Goal: Navigation & Orientation: Understand site structure

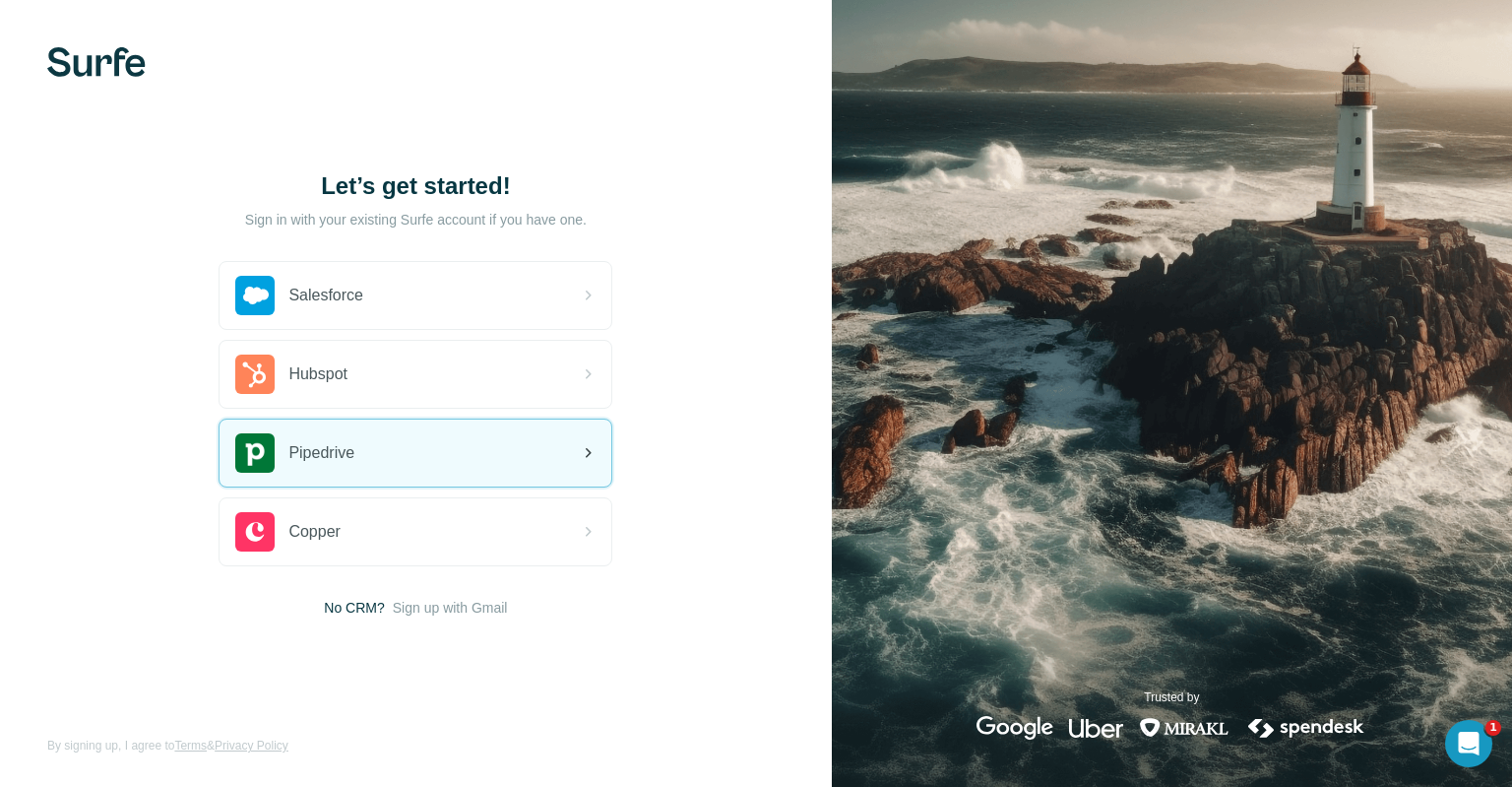
click at [496, 459] on div "Pipedrive" at bounding box center [415, 453] width 391 height 67
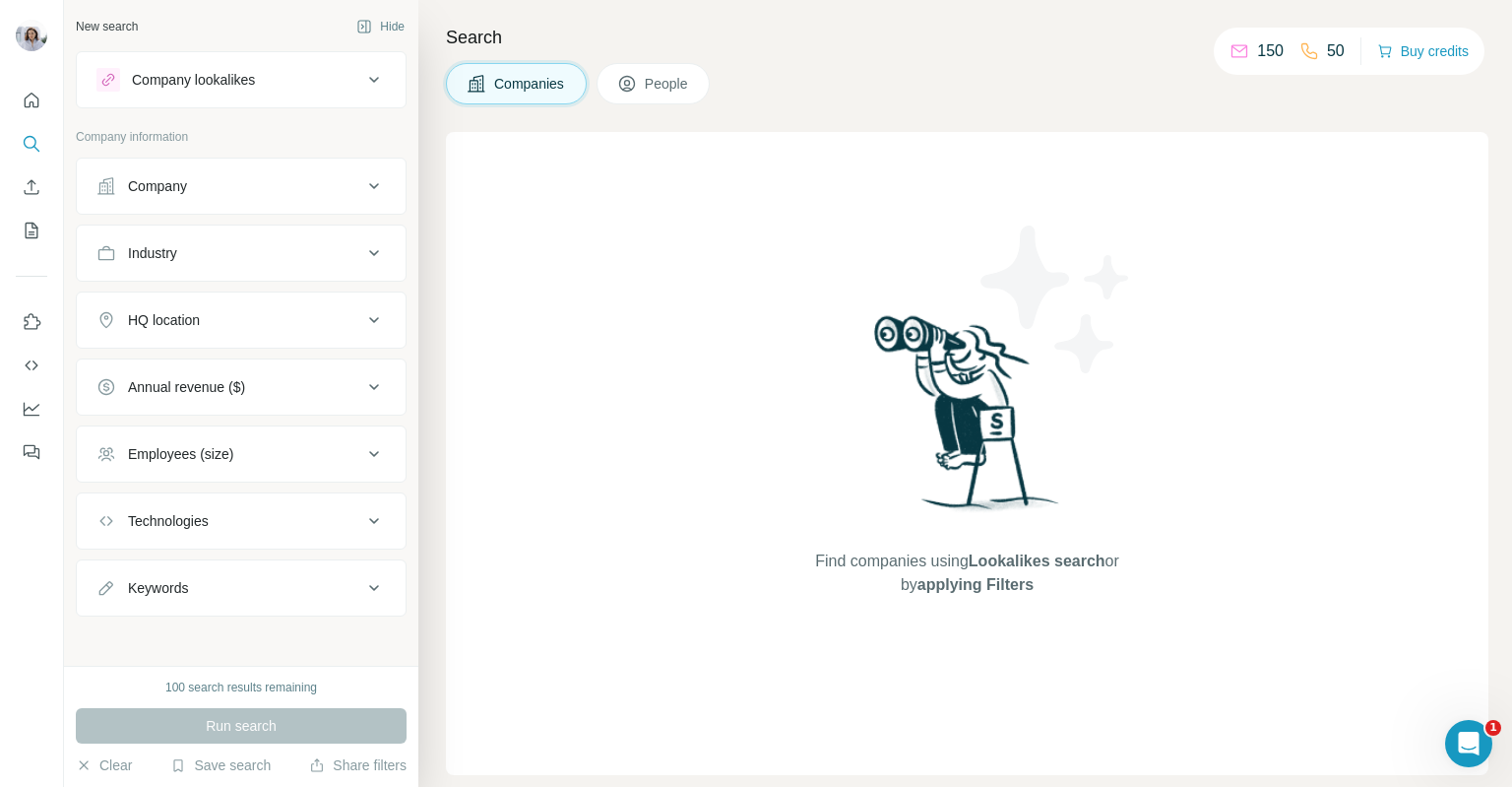
click at [4, 102] on div at bounding box center [32, 270] width 63 height 398
click at [33, 105] on icon "Quick start" at bounding box center [32, 101] width 20 height 20
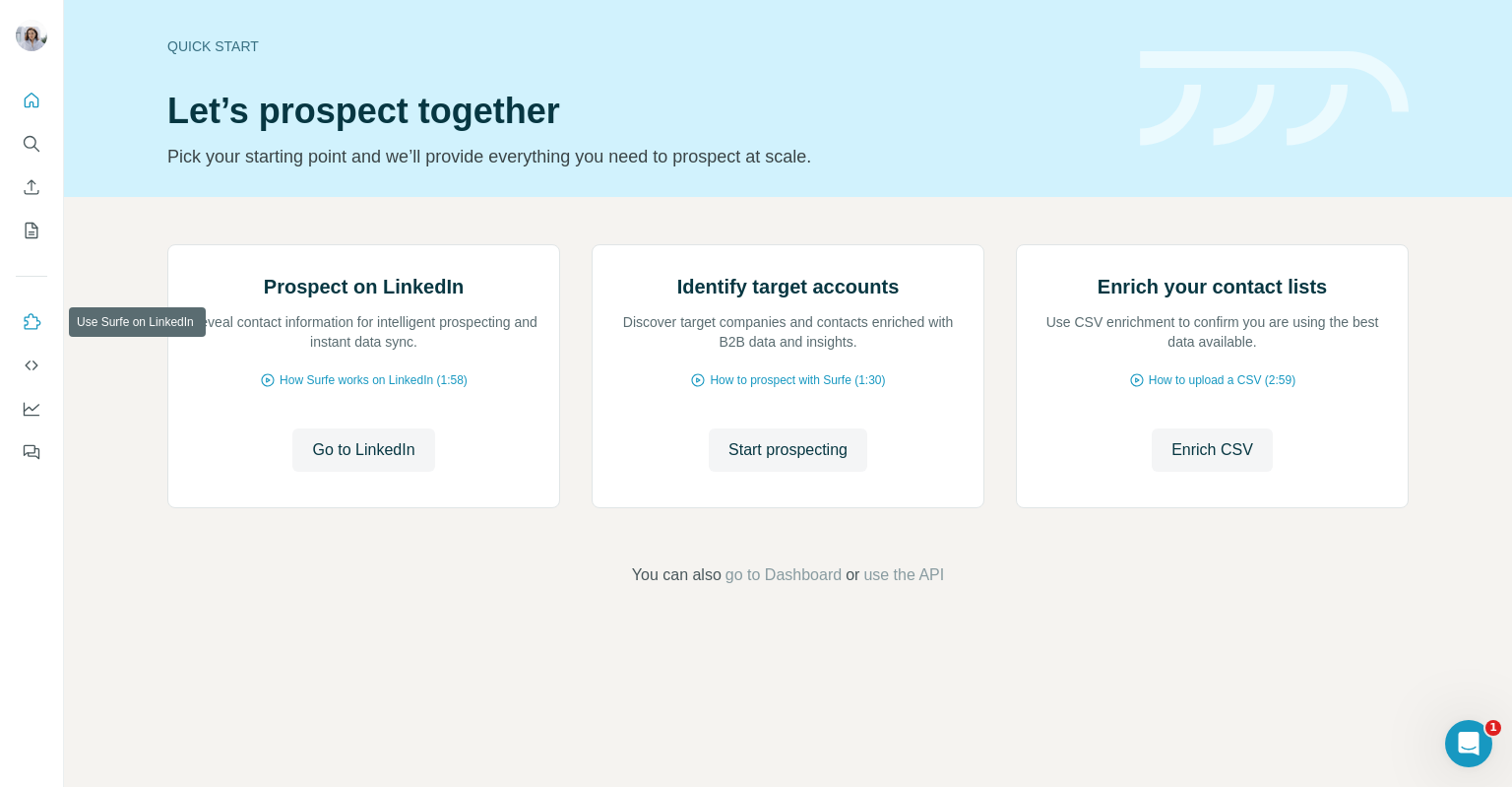
click at [40, 322] on icon "Use Surfe on LinkedIn" at bounding box center [32, 322] width 20 height 20
click at [37, 405] on icon "Dashboard" at bounding box center [32, 408] width 20 height 20
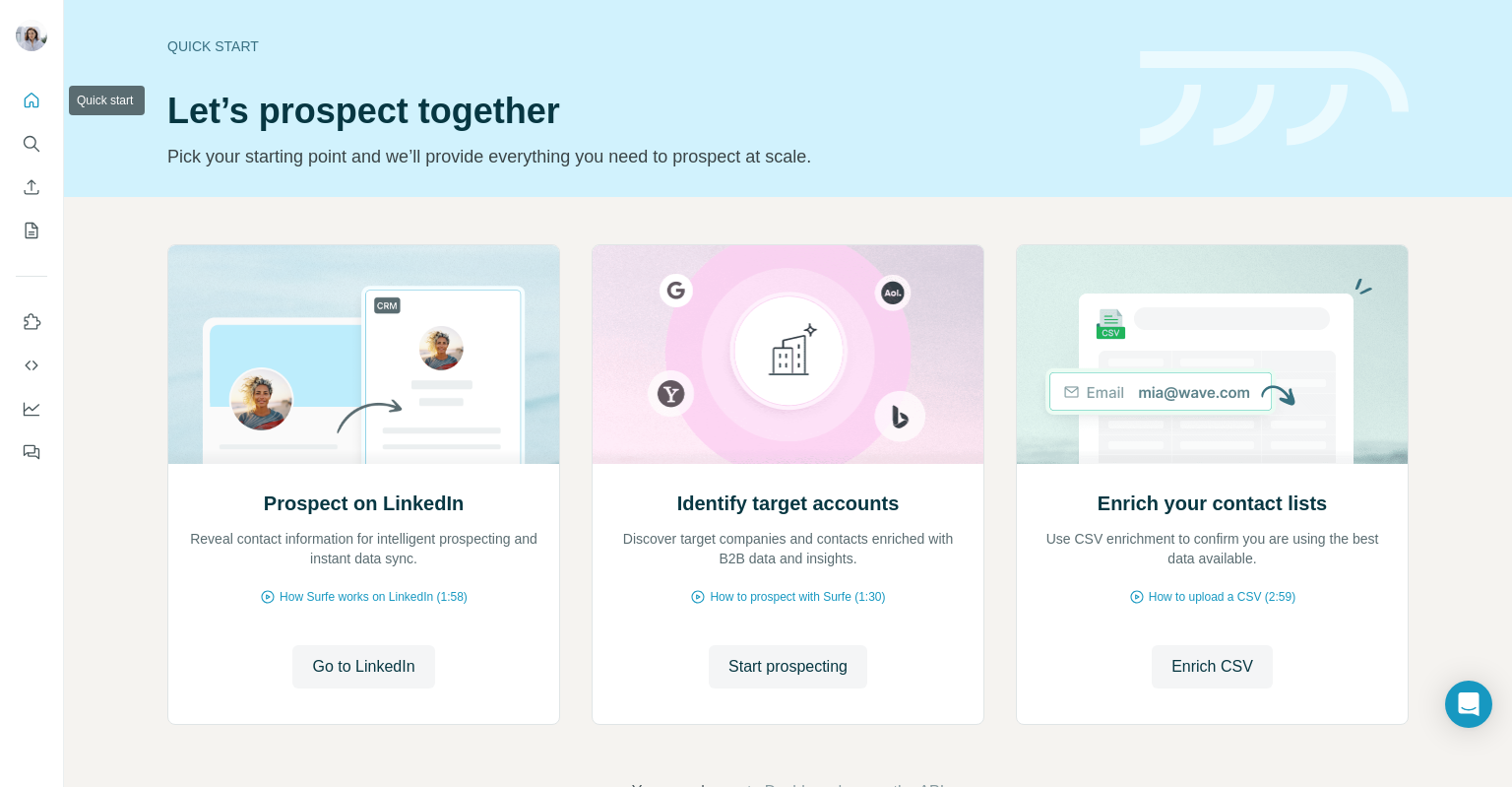
click at [36, 110] on button "Quick start" at bounding box center [32, 101] width 32 height 36
click at [24, 405] on icon "Dashboard" at bounding box center [32, 409] width 16 height 14
click at [43, 329] on button "Use Surfe on LinkedIn" at bounding box center [32, 322] width 32 height 36
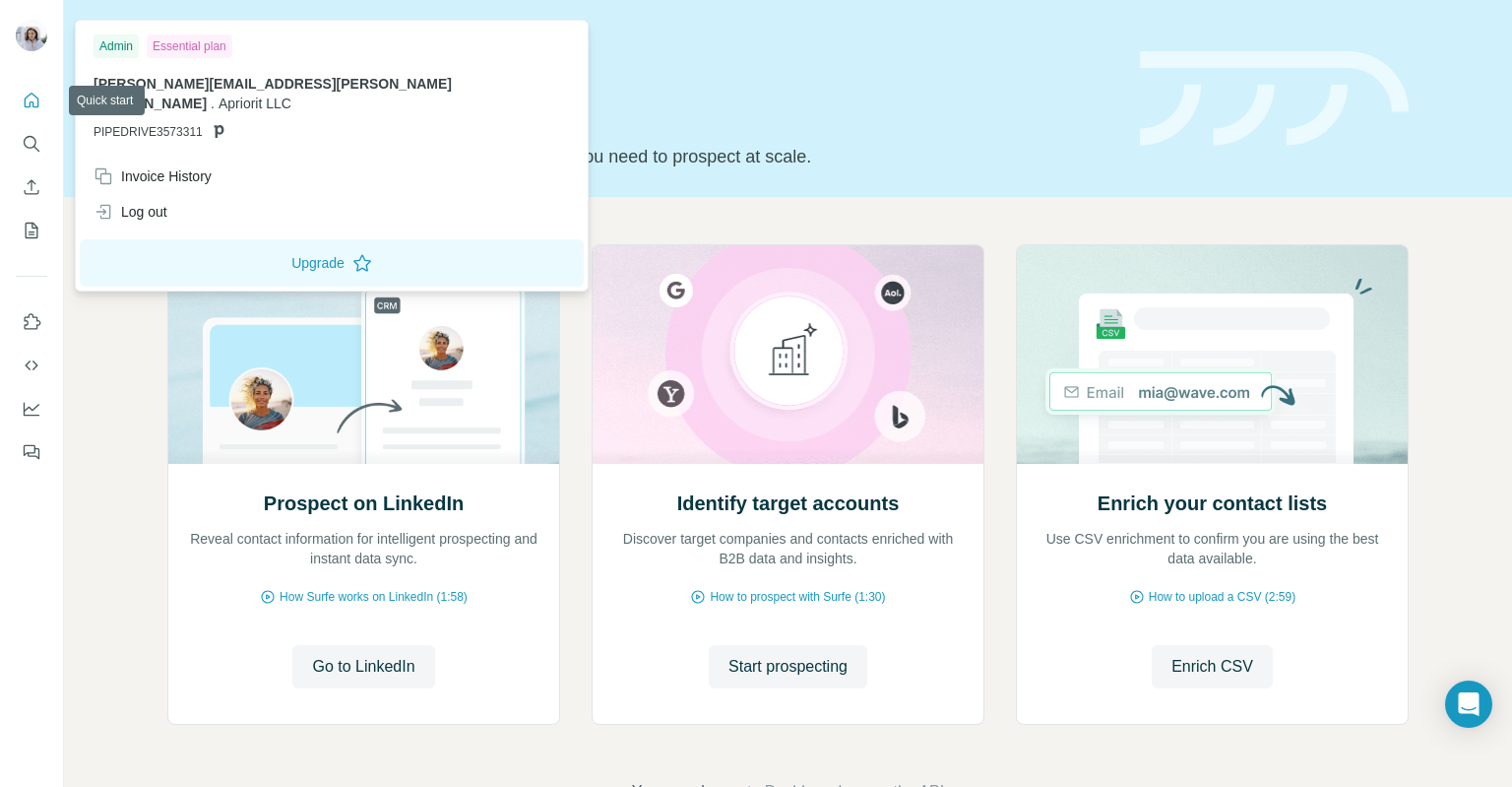
click at [33, 21] on img at bounding box center [32, 36] width 32 height 32
click at [45, 113] on button "Quick start" at bounding box center [32, 101] width 32 height 36
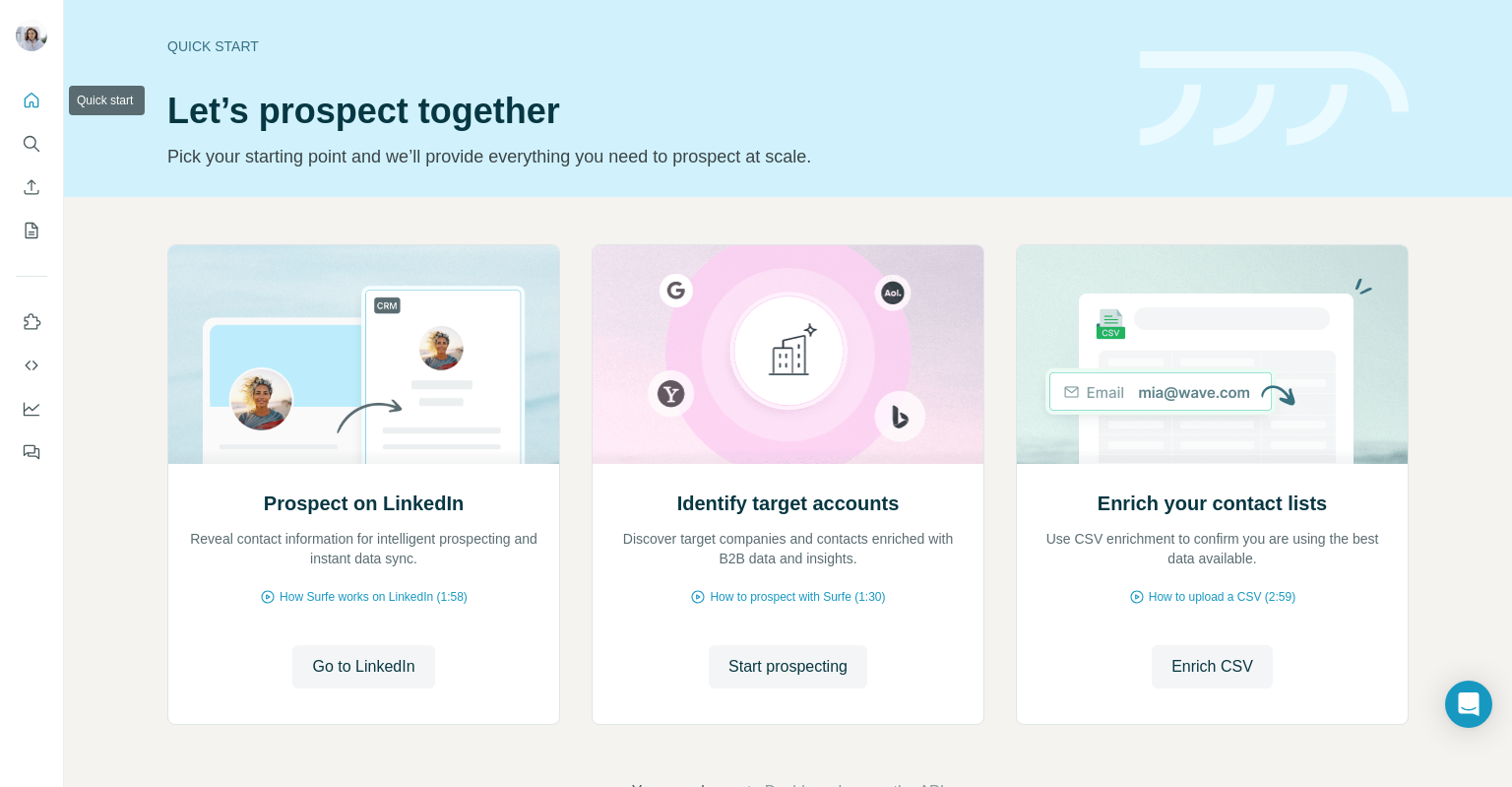
click at [24, 71] on div at bounding box center [32, 270] width 63 height 398
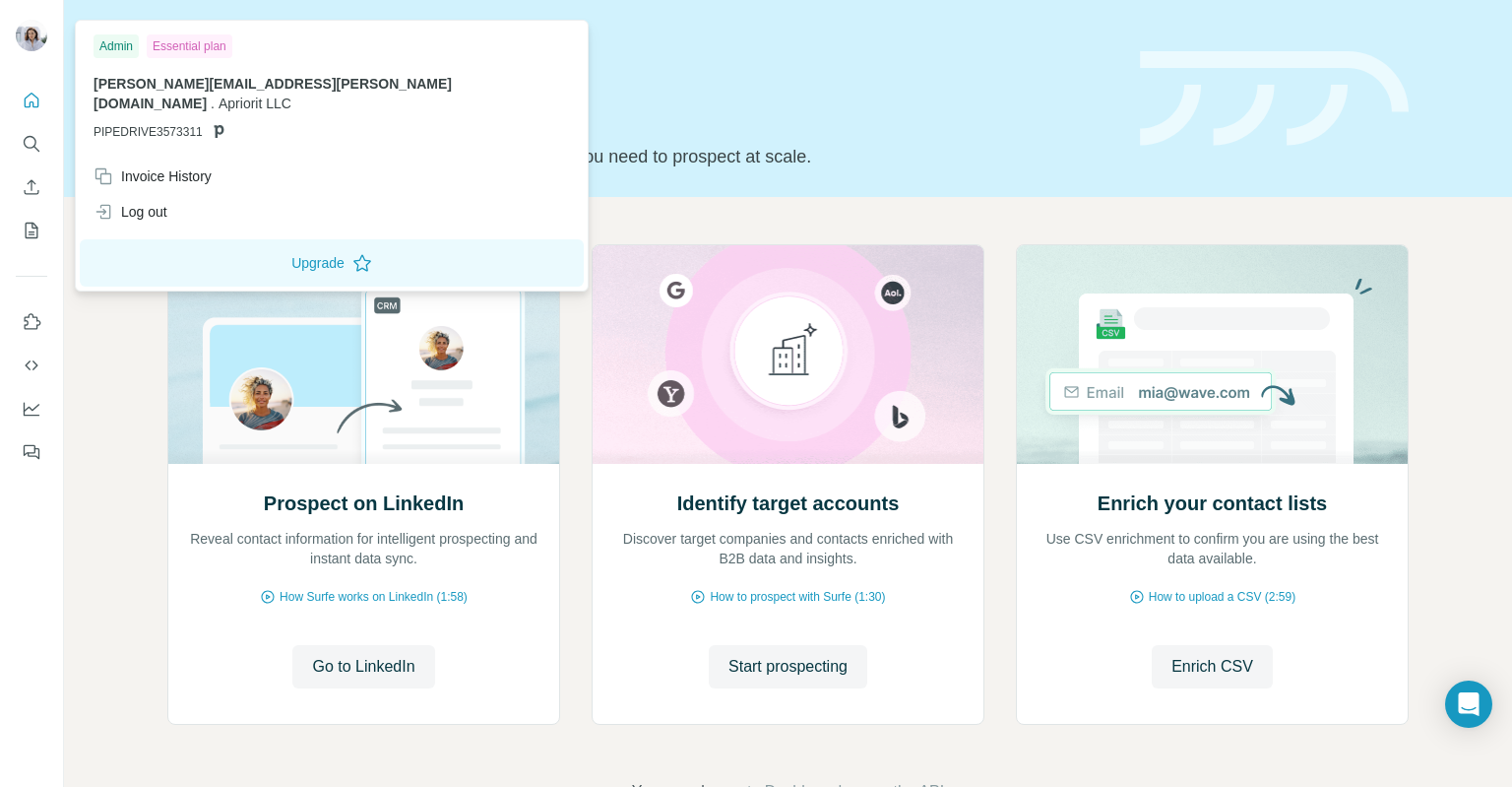
click at [689, 155] on p "Pick your starting point and we’ll provide everything you need to prospect at s…" at bounding box center [642, 157] width 949 height 28
